Goal: Transaction & Acquisition: Book appointment/travel/reservation

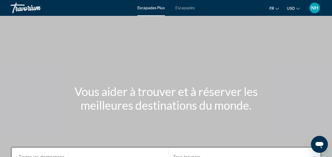
click at [158, 7] on span "Escapades Plus" at bounding box center [150, 8] width 27 height 4
click at [292, 9] on span "USD" at bounding box center [291, 8] width 8 height 4
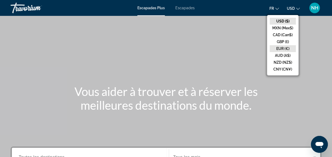
click at [283, 47] on button "EUR (€)" at bounding box center [283, 48] width 26 height 7
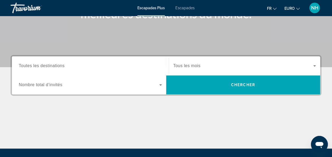
scroll to position [106, 0]
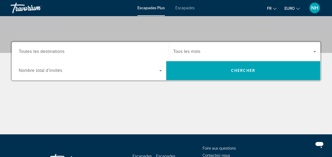
click at [148, 50] on input "Destination Toutes les destinations" at bounding box center [90, 52] width 143 height 6
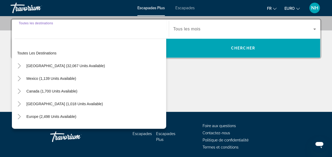
scroll to position [129, 0]
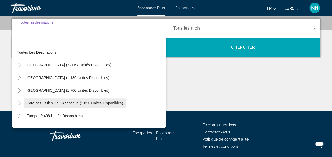
click at [93, 104] on span "Caraïbes et îles de l’Atlantique (1 018 unités disponibles)" at bounding box center [74, 103] width 97 height 4
type input "**********"
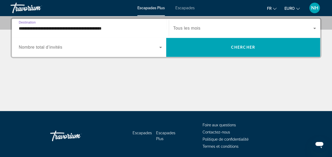
click at [113, 46] on span "Widget de recherche" at bounding box center [89, 47] width 141 height 6
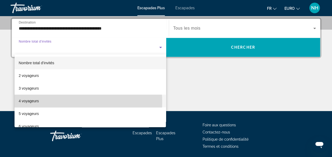
click at [53, 102] on mat-option "4 voyageurs" at bounding box center [91, 101] width 152 height 13
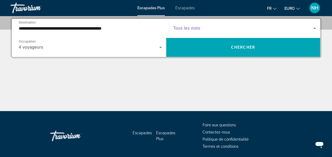
click at [214, 29] on span "Widget de recherche" at bounding box center [243, 28] width 140 height 6
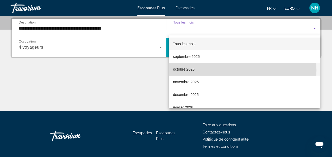
click at [196, 70] on mat-option "octobre 2025" at bounding box center [244, 69] width 151 height 13
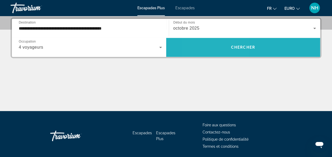
click at [218, 50] on span "Widget de recherche" at bounding box center [243, 47] width 154 height 13
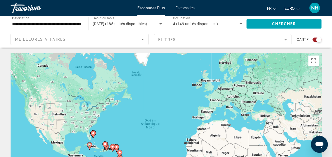
click at [142, 41] on icon "Trier par" at bounding box center [142, 39] width 6 height 6
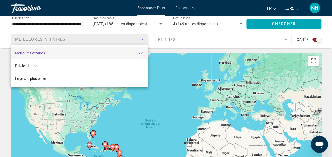
click at [170, 49] on div at bounding box center [166, 78] width 332 height 157
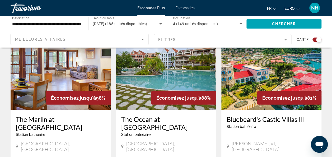
scroll to position [581, 0]
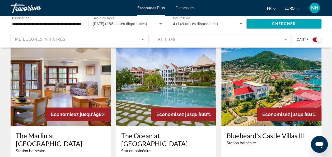
click at [83, 87] on img "Contenu principal" at bounding box center [61, 84] width 100 height 85
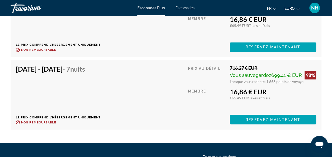
scroll to position [1376, 0]
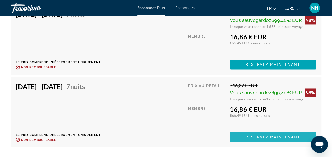
click at [269, 131] on span "Contenu principal" at bounding box center [273, 137] width 86 height 13
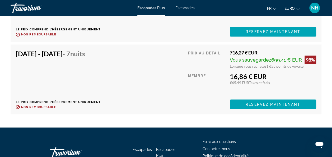
scroll to position [1440, 0]
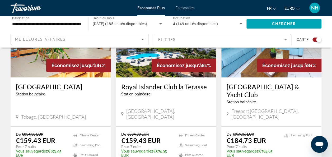
scroll to position [867, 0]
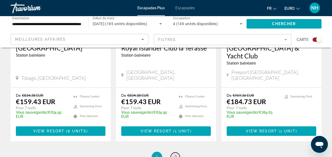
click at [172, 152] on link "page 2" at bounding box center [175, 156] width 9 height 9
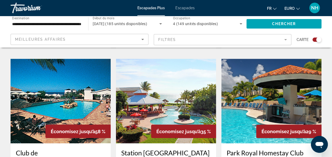
scroll to position [455, 0]
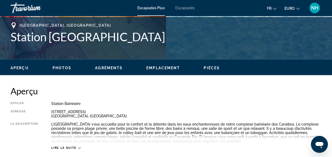
scroll to position [246, 0]
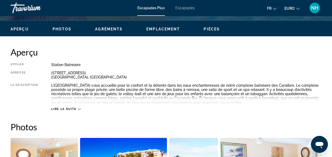
click at [76, 108] on span "Lire la suite" at bounding box center [63, 108] width 25 height 3
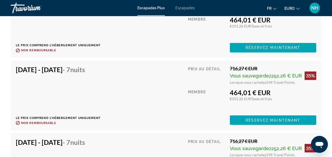
scroll to position [1427, 0]
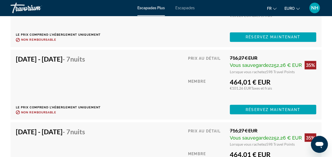
click at [184, 8] on span "Escapades" at bounding box center [184, 8] width 19 height 4
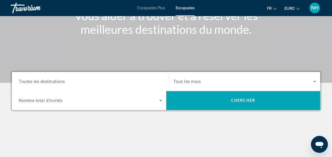
scroll to position [97, 0]
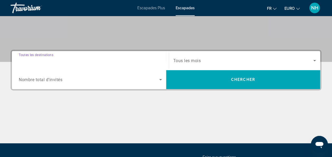
click at [119, 60] on input "Destination Toutes les destinations" at bounding box center [90, 61] width 143 height 6
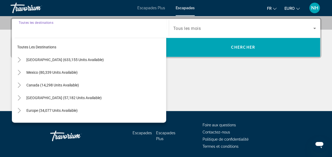
scroll to position [129, 0]
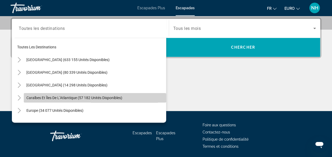
click at [100, 99] on span "Caraïbes et îles de l’Atlantique (57 182 unités disponibles)" at bounding box center [74, 98] width 96 height 4
type input "**********"
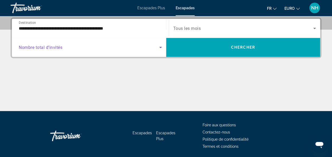
click at [159, 49] on icon "Widget de recherche" at bounding box center [160, 47] width 6 height 6
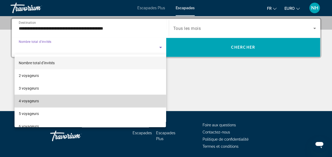
click at [102, 100] on mat-option "4 voyageurs" at bounding box center [91, 101] width 152 height 13
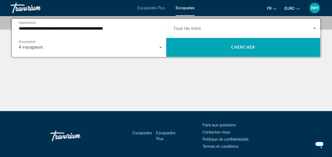
click at [197, 30] on span "Tous les mois" at bounding box center [187, 28] width 28 height 5
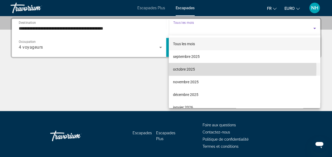
click at [189, 68] on font "octobre 2025" at bounding box center [184, 69] width 22 height 4
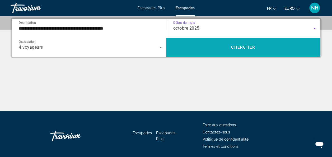
click at [212, 51] on span "Widget de recherche" at bounding box center [243, 47] width 154 height 13
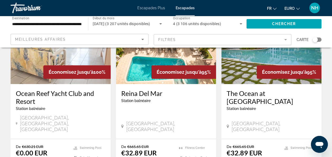
scroll to position [74, 0]
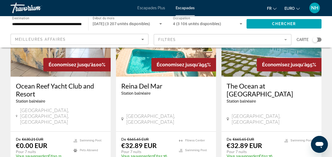
click at [36, 65] on img "Contenu principal" at bounding box center [61, 34] width 100 height 85
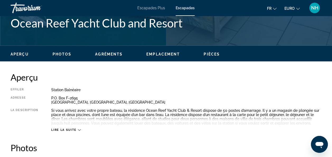
scroll to position [239, 0]
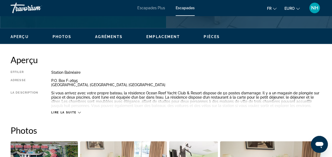
click at [71, 111] on span "Lire la suite" at bounding box center [63, 112] width 25 height 3
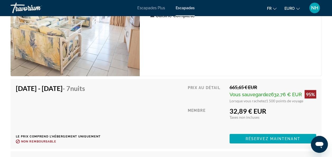
scroll to position [1534, 0]
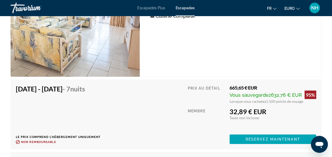
scroll to position [1510, 0]
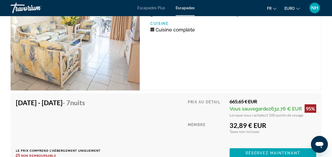
click at [317, 65] on div "Unité de 2 chambres (Full Kitchen) Chambres 2 Occupation maximale 6 Cuisine Cui…" at bounding box center [231, 38] width 182 height 103
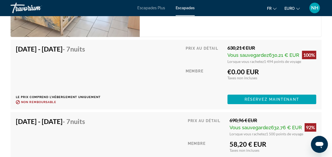
scroll to position [1907, 0]
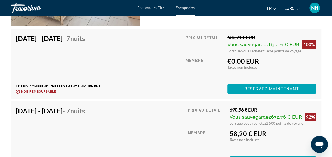
click at [295, 56] on div "Prix au détail 630,21 € EUR Vous sauvegardez 630,21 € EUR 100% Lorsque vous rac…" at bounding box center [250, 63] width 131 height 59
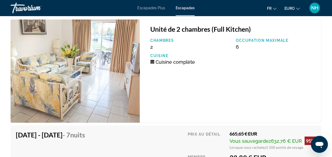
scroll to position [1488, 0]
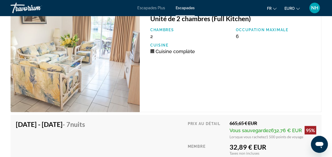
click at [154, 7] on span "Escapades Plus" at bounding box center [151, 8] width 28 height 4
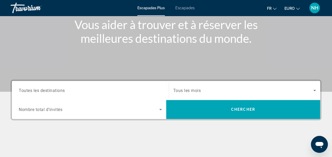
scroll to position [102, 0]
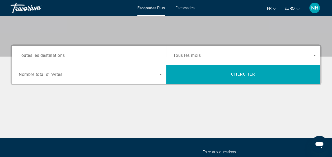
click at [148, 52] on div "Widget de recherche" at bounding box center [90, 55] width 143 height 15
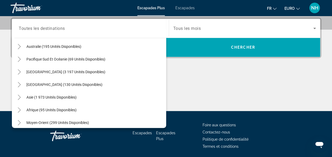
scroll to position [86, 0]
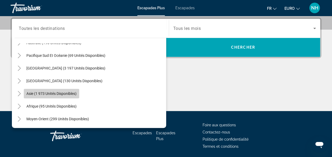
click at [62, 93] on span "Asie (1 973 unités disponibles)" at bounding box center [51, 93] width 50 height 4
type input "**********"
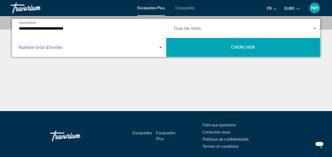
click at [160, 47] on icon "Widget de recherche" at bounding box center [160, 47] width 3 height 1
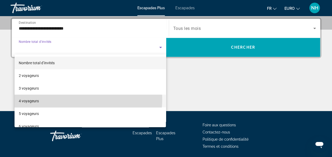
click at [79, 100] on mat-option "4 voyageurs" at bounding box center [91, 101] width 152 height 13
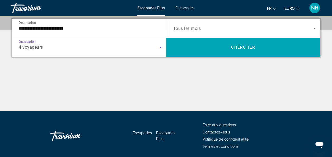
click at [190, 31] on div "Widget de recherche" at bounding box center [244, 28] width 143 height 15
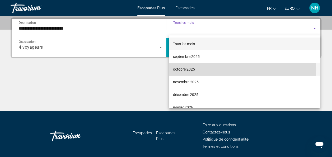
click at [184, 68] on font "octobre 2025" at bounding box center [184, 69] width 22 height 4
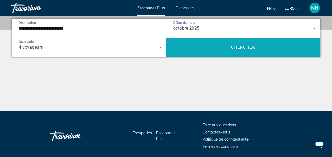
click at [241, 46] on span "Chercher" at bounding box center [243, 47] width 24 height 4
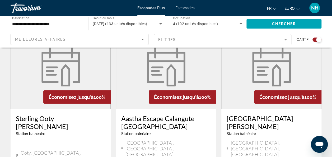
scroll to position [412, 0]
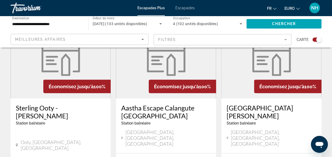
click at [241, 46] on app-map-search-filters "Meilleures affaires Filtres Carte" at bounding box center [166, 40] width 322 height 16
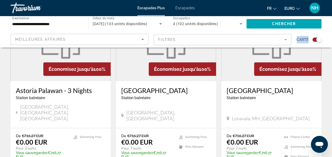
scroll to position [849, 0]
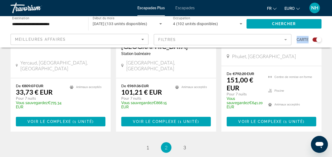
scroll to position [913, 0]
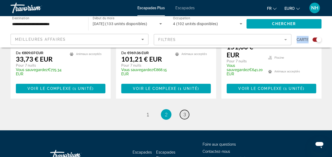
click at [184, 111] on span "3" at bounding box center [184, 114] width 3 height 6
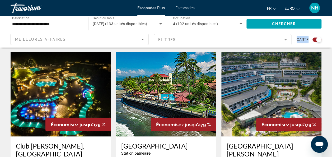
scroll to position [386, 0]
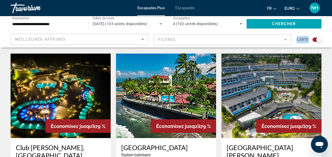
click at [303, 76] on img "Contenu principal" at bounding box center [271, 95] width 100 height 85
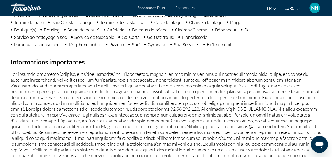
scroll to position [630, 0]
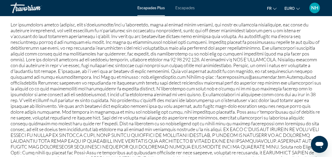
click at [231, 67] on p "Contenu principal" at bounding box center [166, 94] width 311 height 145
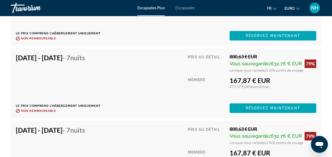
scroll to position [1123, 0]
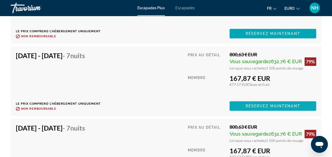
click at [263, 107] on span "Réservez maintenant" at bounding box center [273, 106] width 55 height 4
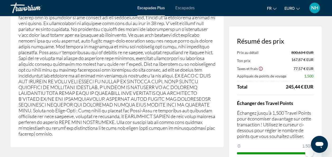
scroll to position [961, 0]
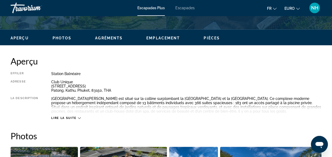
scroll to position [230, 0]
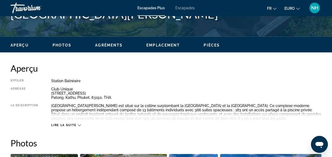
click at [65, 125] on span "Lire la suite" at bounding box center [63, 124] width 25 height 3
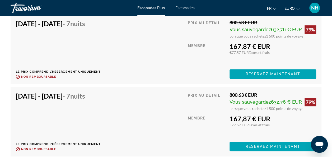
scroll to position [1132, 0]
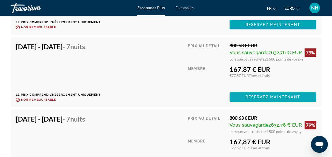
click at [248, 100] on span "Contenu principal" at bounding box center [273, 97] width 87 height 13
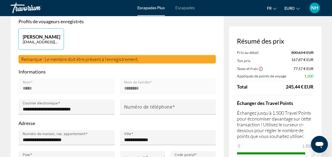
scroll to position [1, 0]
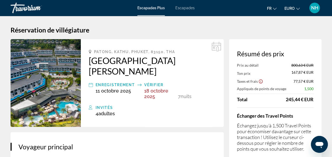
click at [140, 8] on span "Escapades Plus" at bounding box center [150, 8] width 27 height 4
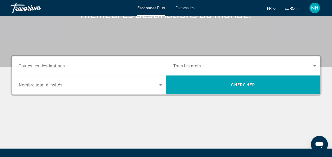
scroll to position [105, 0]
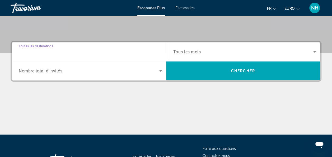
click at [129, 50] on input "Destination Toutes les destinations" at bounding box center [90, 52] width 143 height 6
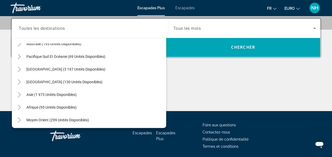
scroll to position [86, 0]
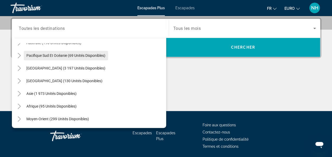
click at [52, 55] on span "Pacifique Sud et Océanie (69 unités disponibles)" at bounding box center [65, 55] width 79 height 4
type input "**********"
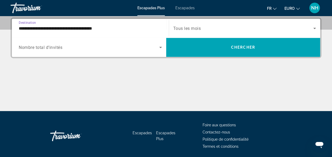
click at [60, 49] on span "Nombre total d’invités" at bounding box center [41, 47] width 44 height 5
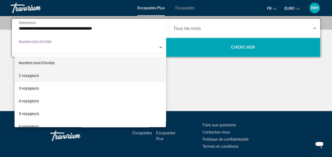
click at [57, 77] on mat-option "2 voyageurs" at bounding box center [91, 75] width 152 height 13
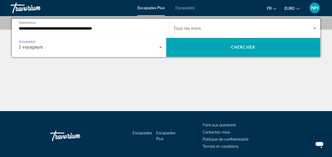
click at [184, 26] on span "Tous les mois" at bounding box center [187, 28] width 28 height 5
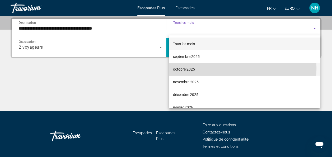
click at [185, 68] on font "octobre 2025" at bounding box center [184, 69] width 22 height 4
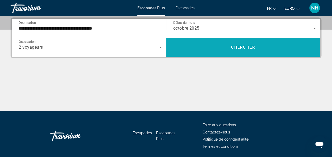
click at [194, 44] on span "Widget de recherche" at bounding box center [243, 47] width 154 height 13
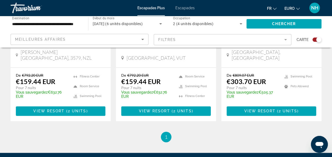
scroll to position [306, 0]
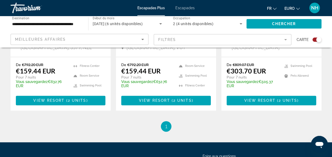
click at [278, 33] on app-map-search-filters "Meilleures affaires Filtres Carte" at bounding box center [166, 40] width 322 height 16
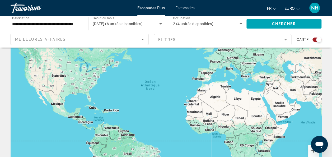
scroll to position [77, 0]
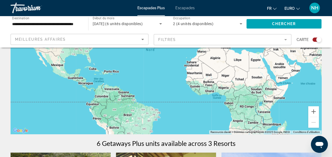
click at [200, 122] on div "Contenu principal" at bounding box center [166, 54] width 311 height 159
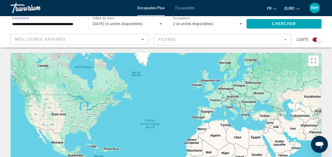
click at [79, 22] on input "**********" at bounding box center [46, 24] width 69 height 6
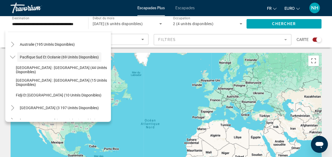
scroll to position [124, 0]
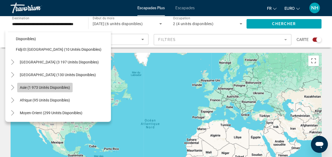
click at [70, 89] on span "Asie (1 973 unités disponibles)" at bounding box center [45, 87] width 50 height 4
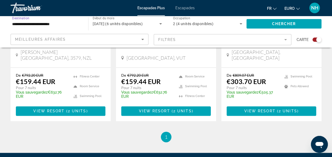
scroll to position [358, 0]
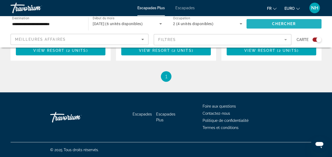
click at [256, 25] on span "Widget de recherche" at bounding box center [283, 23] width 75 height 13
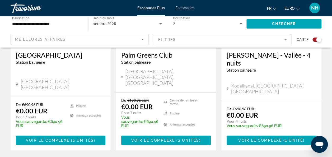
scroll to position [891, 0]
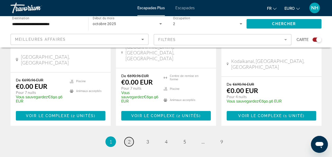
click at [128, 139] on span "2" at bounding box center [129, 142] width 3 height 6
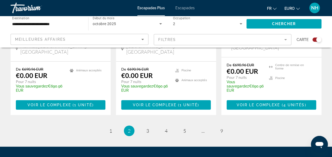
scroll to position [904, 0]
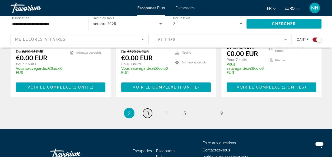
click at [148, 110] on span "3" at bounding box center [147, 113] width 3 height 6
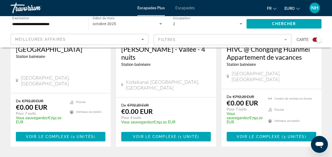
scroll to position [905, 0]
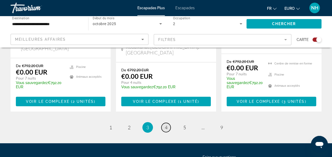
click at [167, 123] on link "page 4" at bounding box center [165, 127] width 9 height 9
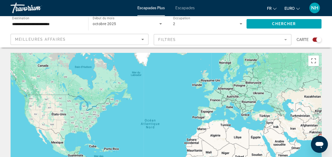
click at [71, 25] on input "**********" at bounding box center [46, 24] width 69 height 6
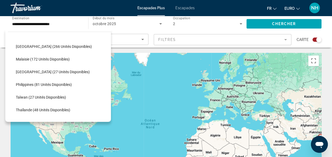
scroll to position [225, 0]
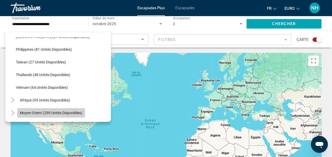
click at [57, 111] on span "Moyen-Orient (299 unités disponibles)" at bounding box center [51, 113] width 63 height 4
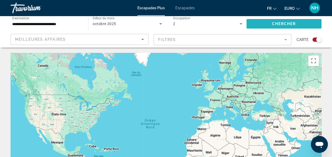
click at [270, 23] on span "Widget de recherche" at bounding box center [283, 23] width 75 height 13
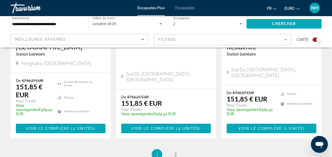
scroll to position [916, 0]
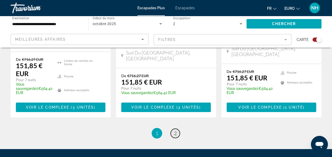
click at [177, 129] on link "page 2" at bounding box center [175, 133] width 9 height 9
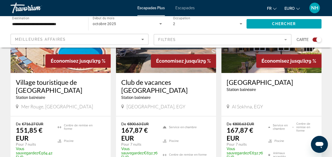
scroll to position [246, 0]
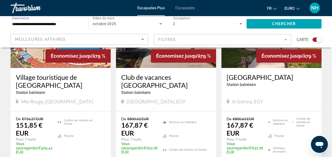
click at [79, 24] on input "**********" at bounding box center [46, 24] width 69 height 6
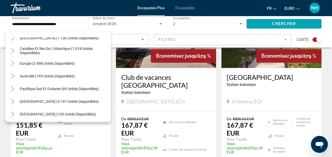
scroll to position [36, 0]
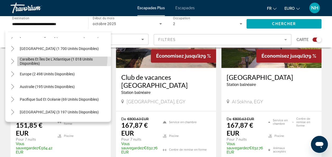
click at [62, 58] on span "Caraïbes et îles de l’Atlantique (1 018 unités disponibles)" at bounding box center [64, 61] width 89 height 8
type input "**********"
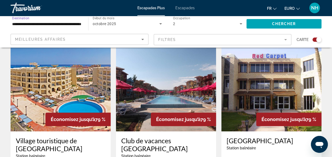
scroll to position [165, 0]
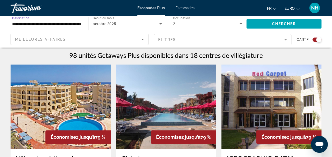
click at [104, 26] on span "octobre 2025" at bounding box center [104, 24] width 23 height 4
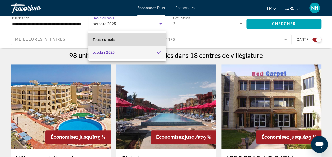
click at [121, 38] on mat-option "Tous les mois" at bounding box center [128, 39] width 78 height 13
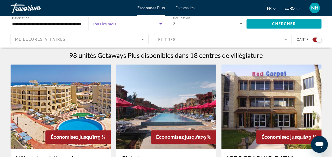
click at [160, 24] on icon "Widget de recherche" at bounding box center [160, 23] width 3 height 1
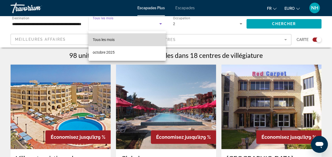
click at [132, 40] on mat-option "Tous les mois" at bounding box center [128, 39] width 78 height 13
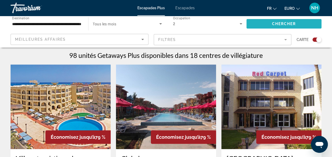
click at [273, 22] on span "Chercher" at bounding box center [284, 24] width 24 height 4
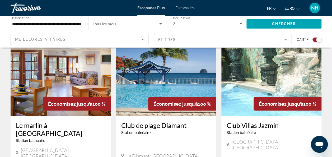
scroll to position [408, 0]
